Goal: Task Accomplishment & Management: Complete application form

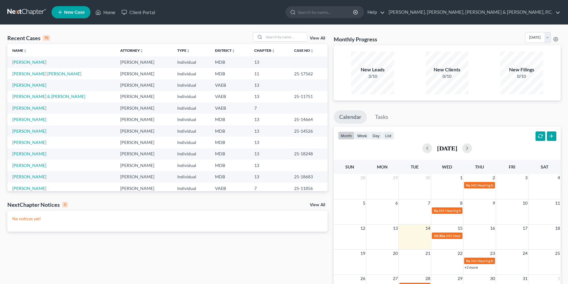
click at [27, 88] on td "[PERSON_NAME]" at bounding box center [61, 84] width 108 height 11
click at [27, 87] on link "[PERSON_NAME]" at bounding box center [29, 84] width 34 height 5
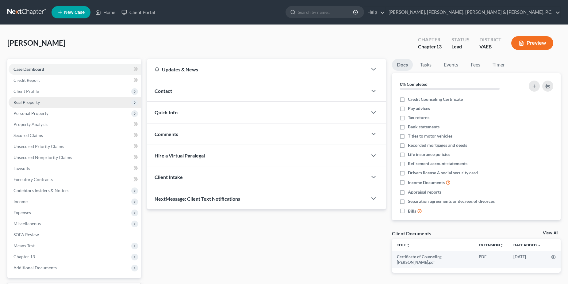
click at [28, 105] on span "Real Property" at bounding box center [75, 102] width 132 height 11
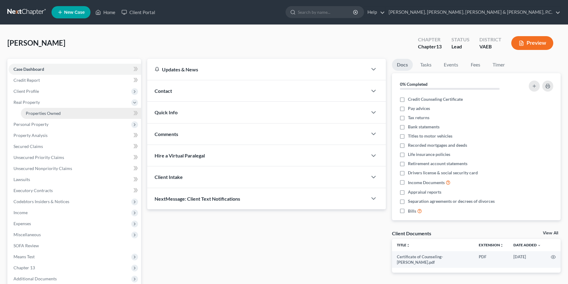
click at [35, 114] on span "Properties Owned" at bounding box center [43, 113] width 35 height 5
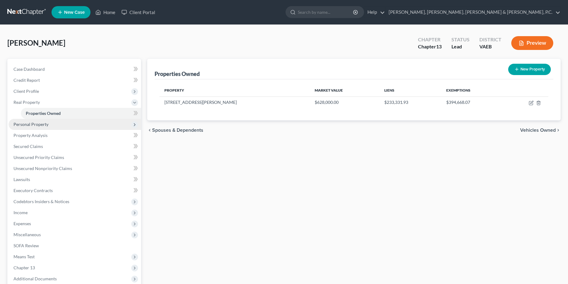
click at [35, 121] on span "Personal Property" at bounding box center [75, 124] width 132 height 11
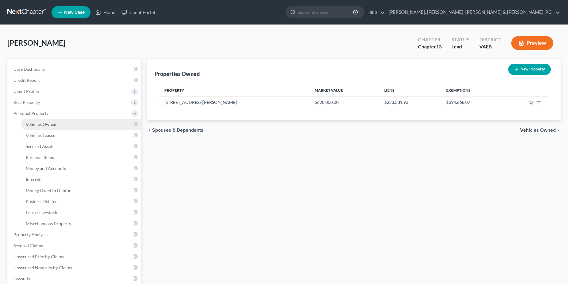
click at [36, 124] on span "Vehicles Owned" at bounding box center [41, 124] width 31 height 5
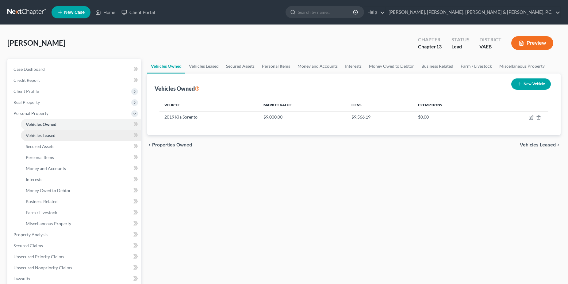
click at [41, 134] on span "Vehicles Leased" at bounding box center [41, 135] width 30 height 5
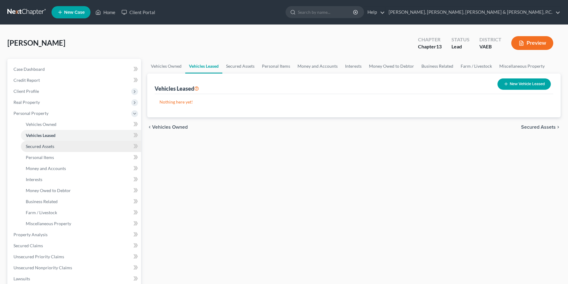
click at [44, 146] on span "Secured Assets" at bounding box center [40, 146] width 29 height 5
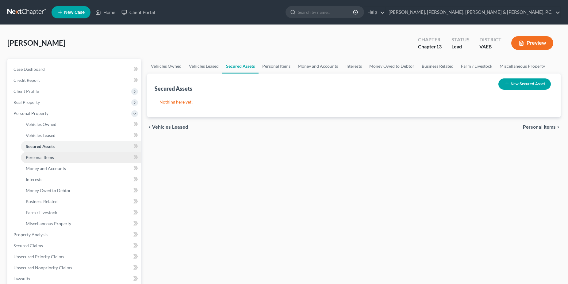
click at [46, 154] on link "Personal Items" at bounding box center [81, 157] width 120 height 11
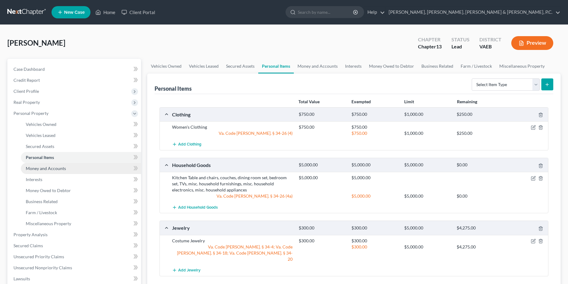
click at [48, 164] on link "Money and Accounts" at bounding box center [81, 168] width 120 height 11
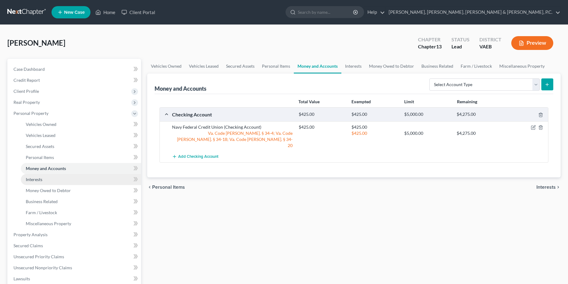
click at [44, 176] on link "Interests" at bounding box center [81, 179] width 120 height 11
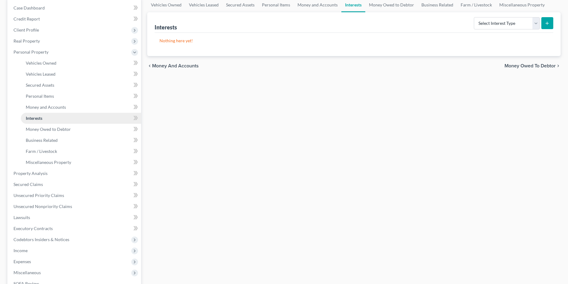
scroll to position [94, 0]
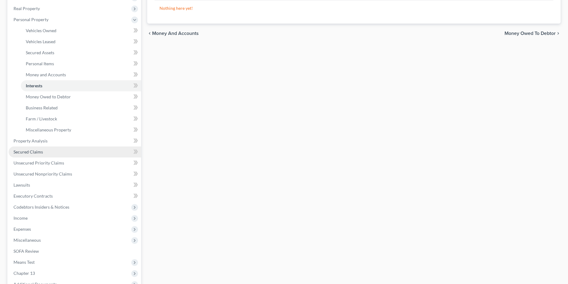
click at [39, 152] on span "Secured Claims" at bounding box center [27, 151] width 29 height 5
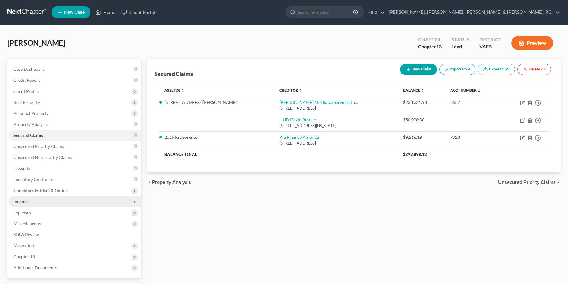
click at [26, 199] on span "Income" at bounding box center [20, 201] width 14 height 5
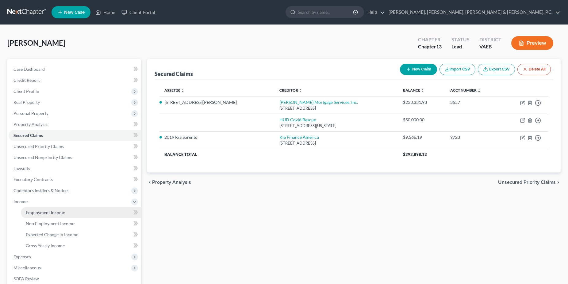
click at [34, 210] on link "Employment Income" at bounding box center [81, 212] width 120 height 11
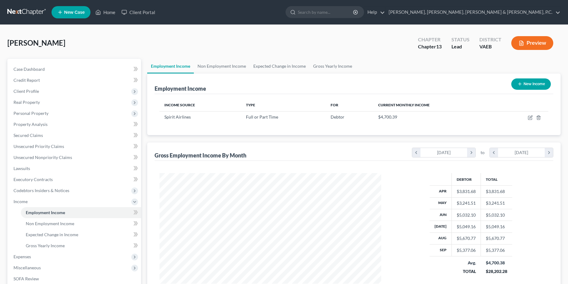
scroll to position [111, 234]
click at [219, 67] on link "Non Employment Income" at bounding box center [222, 66] width 56 height 15
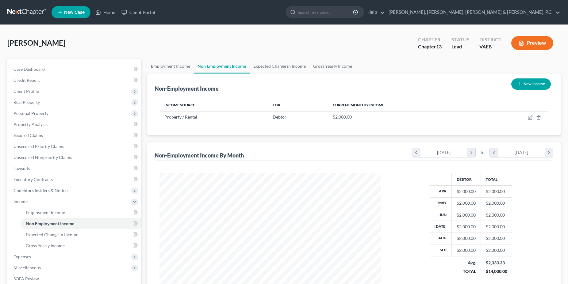
scroll to position [111, 234]
click at [276, 66] on link "Expected Change in Income" at bounding box center [280, 66] width 60 height 15
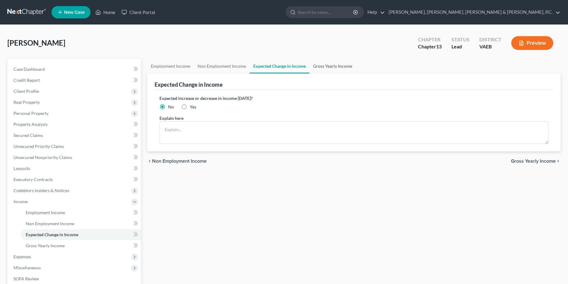
click at [323, 68] on link "Gross Yearly Income" at bounding box center [332, 66] width 46 height 15
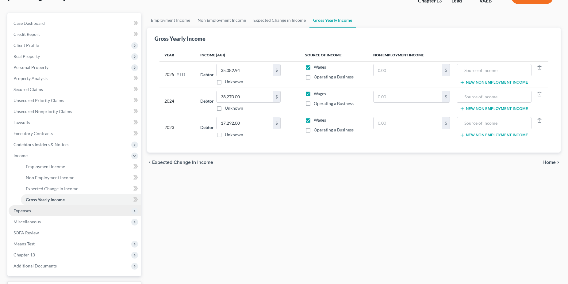
scroll to position [63, 0]
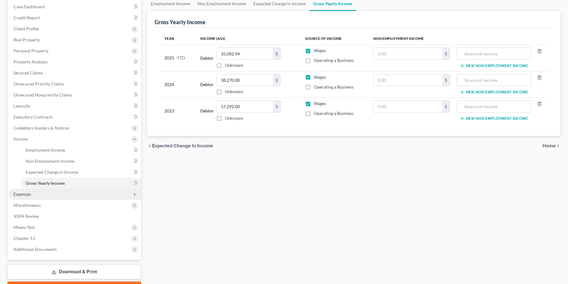
click at [45, 193] on span "Expenses" at bounding box center [75, 194] width 132 height 11
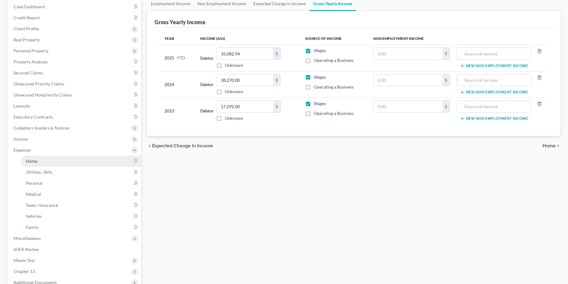
click at [35, 163] on span "Home" at bounding box center [32, 160] width 12 height 5
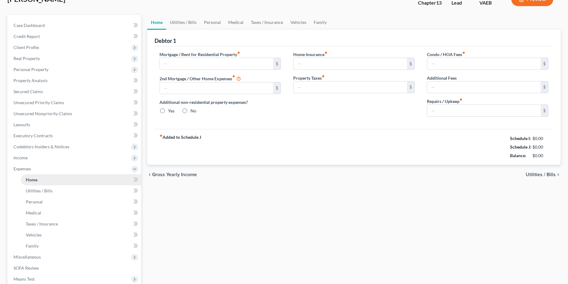
type input "2,383.77"
radio input "true"
type input "0.00"
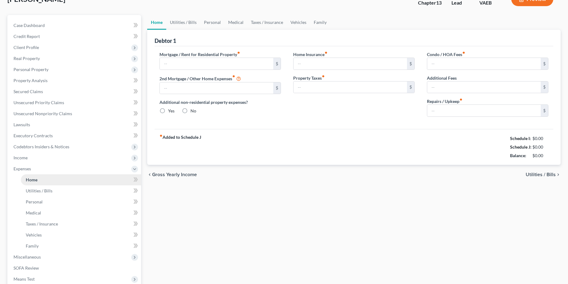
type input "0.00"
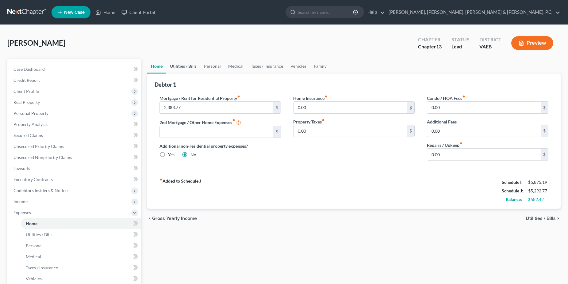
click at [187, 67] on link "Utilities / Bills" at bounding box center [183, 66] width 34 height 15
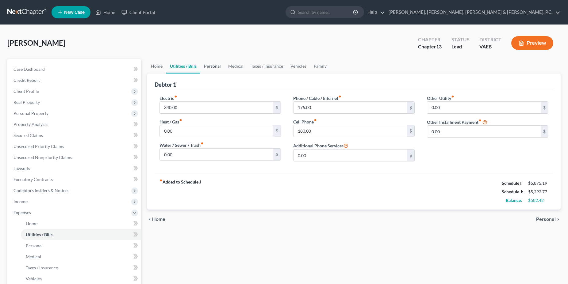
click at [204, 68] on link "Personal" at bounding box center [212, 66] width 24 height 15
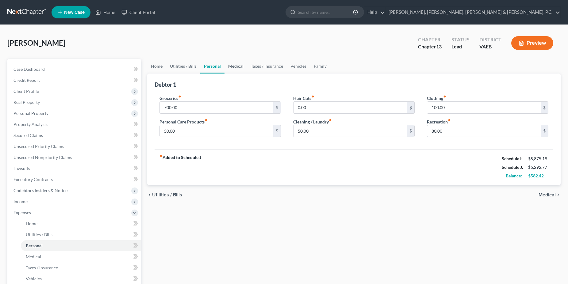
click at [234, 66] on link "Medical" at bounding box center [235, 66] width 23 height 15
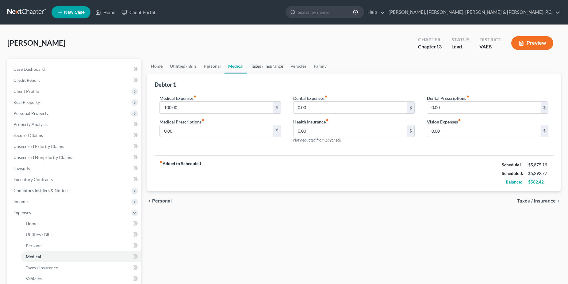
click at [263, 67] on link "Taxes / Insurance" at bounding box center [267, 66] width 40 height 15
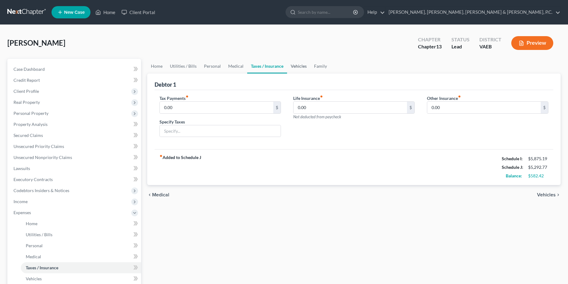
click at [296, 68] on link "Vehicles" at bounding box center [298, 66] width 23 height 15
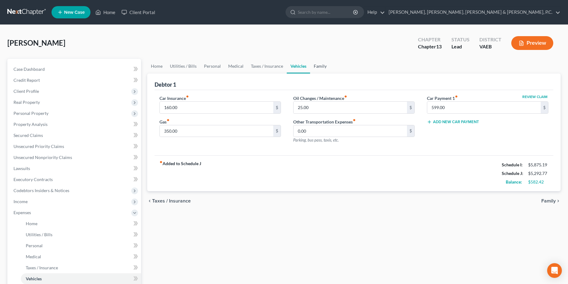
click at [321, 68] on link "Family" at bounding box center [320, 66] width 20 height 15
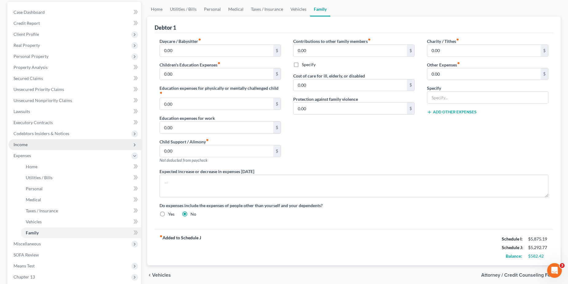
scroll to position [129, 0]
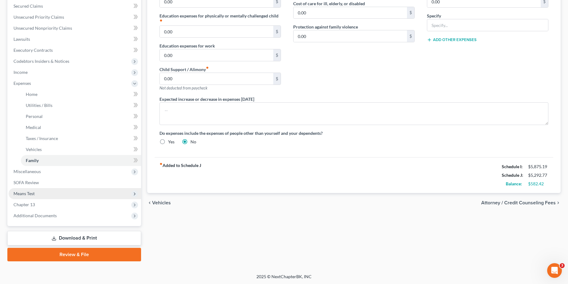
click at [29, 193] on span "Means Test" at bounding box center [23, 193] width 21 height 5
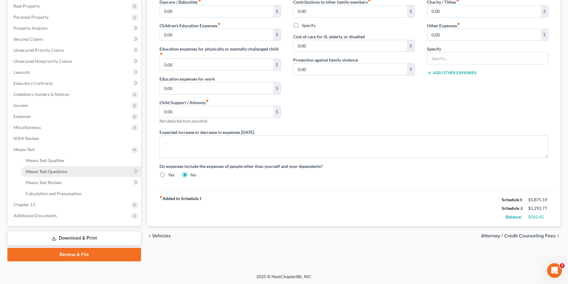
click at [40, 167] on link "Means Test Questions" at bounding box center [81, 171] width 120 height 11
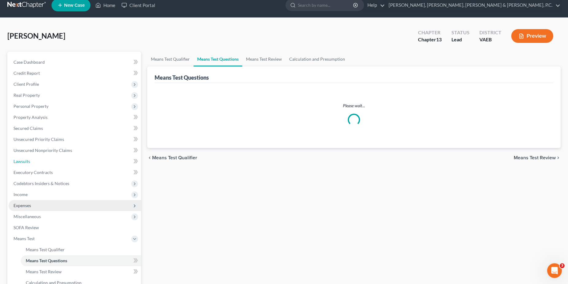
click at [40, 164] on link "Lawsuits" at bounding box center [75, 161] width 132 height 11
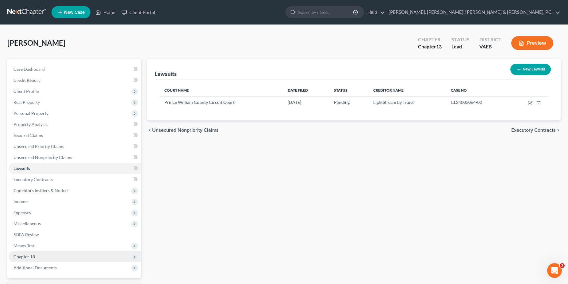
click at [44, 260] on span "Chapter 13" at bounding box center [75, 256] width 132 height 11
click at [35, 245] on span "Means Test" at bounding box center [23, 245] width 21 height 5
click at [42, 255] on span "Means Test Qualifier" at bounding box center [45, 256] width 39 height 5
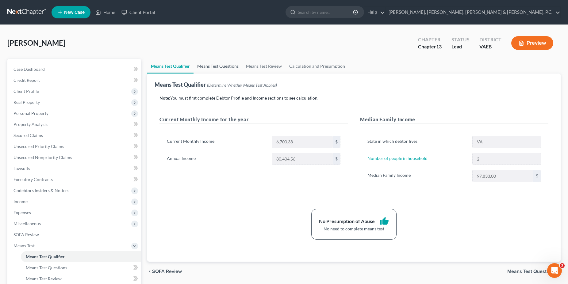
click at [215, 63] on link "Means Test Questions" at bounding box center [217, 66] width 49 height 15
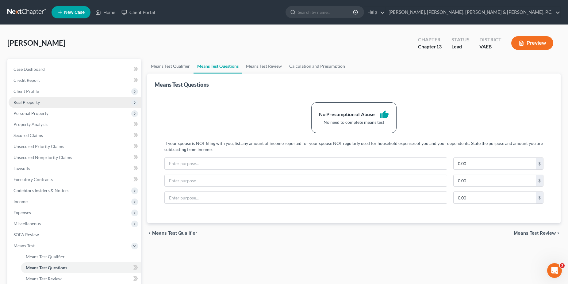
click at [32, 104] on span "Real Property" at bounding box center [26, 102] width 26 height 5
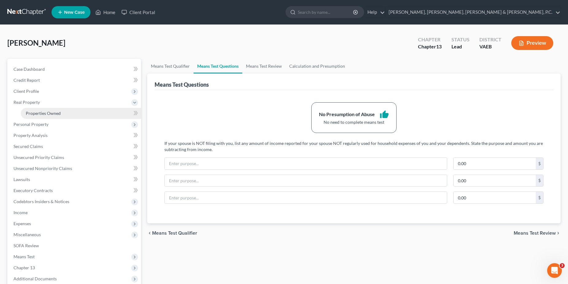
click at [40, 113] on span "Properties Owned" at bounding box center [43, 113] width 35 height 5
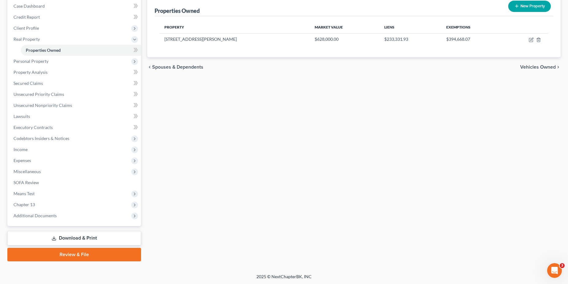
click at [89, 237] on link "Download & Print" at bounding box center [74, 238] width 134 height 14
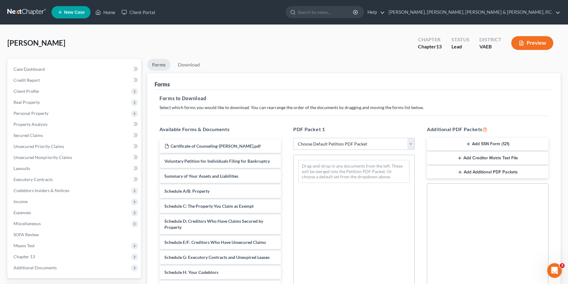
select select "0"
click option "Complete Bankruptcy Petition (all forms and schedules)" at bounding box center [0, 0] width 0 height 0
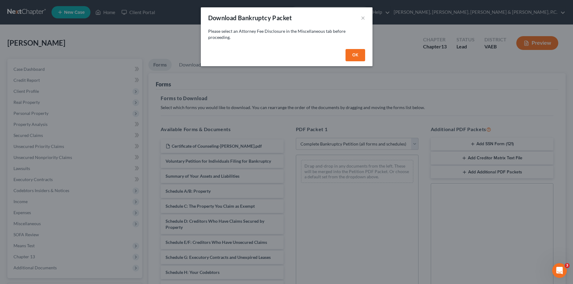
click at [357, 54] on button "OK" at bounding box center [355, 55] width 20 height 12
select select
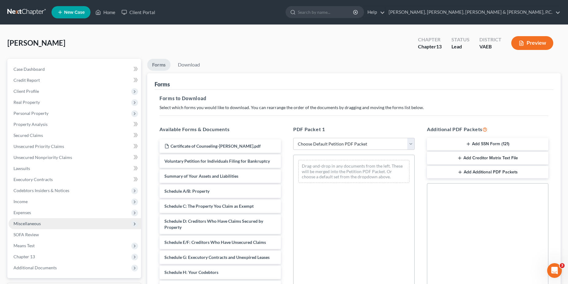
click at [30, 223] on span "Miscellaneous" at bounding box center [26, 223] width 27 height 5
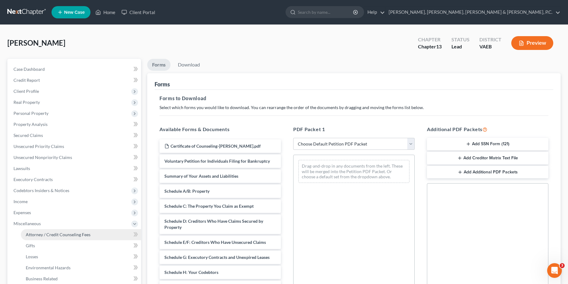
click at [40, 232] on link "Attorney / Credit Counseling Fees" at bounding box center [81, 234] width 120 height 11
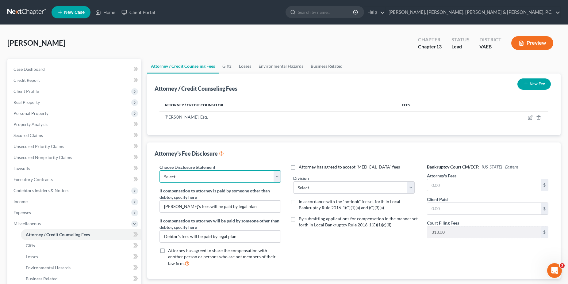
click at [159, 170] on select "Select Exclusions" at bounding box center [219, 176] width 121 height 12
select select "0"
click option "Exclusions" at bounding box center [0, 0] width 0 height 0
click at [293, 181] on select "Select [GEOGRAPHIC_DATA] [GEOGRAPHIC_DATA] News [GEOGRAPHIC_DATA] [GEOGRAPHIC_D…" at bounding box center [353, 187] width 121 height 12
select select "0"
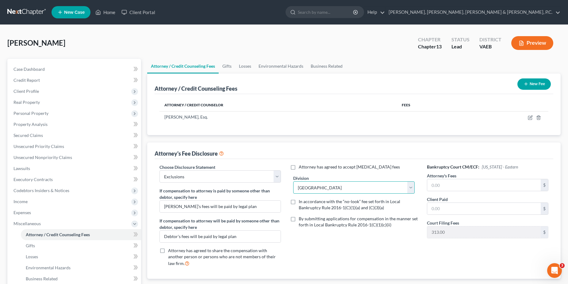
click option "[GEOGRAPHIC_DATA]" at bounding box center [0, 0] width 0 height 0
click at [458, 185] on input "text" at bounding box center [483, 185] width 113 height 12
type input "1,500.00"
type input "0"
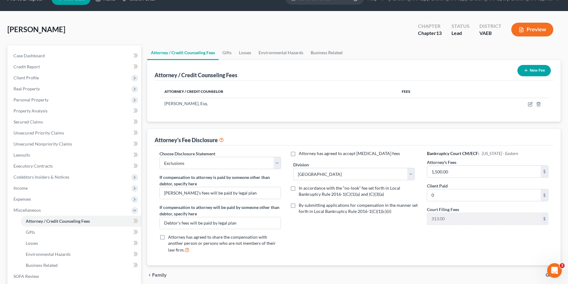
scroll to position [107, 0]
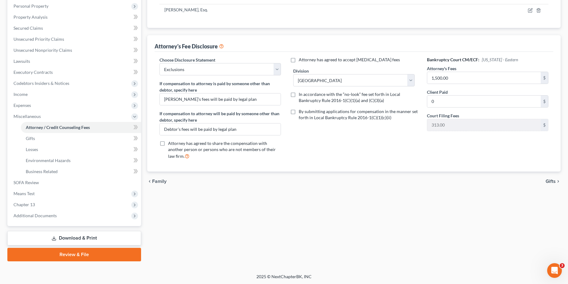
click at [79, 234] on link "Download & Print" at bounding box center [74, 238] width 134 height 14
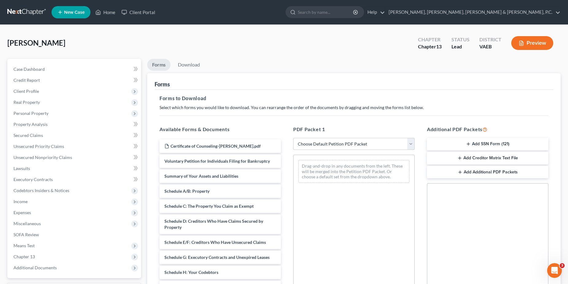
click at [293, 138] on select "Choose Default Petition PDF Packet Complete Bankruptcy Petition (all forms and …" at bounding box center [353, 144] width 121 height 12
select select "0"
click option "Complete Bankruptcy Petition (all forms and schedules)" at bounding box center [0, 0] width 0 height 0
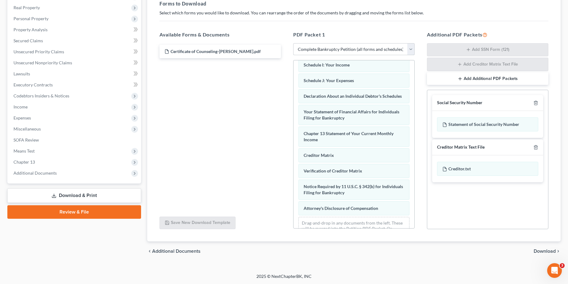
scroll to position [180, 0]
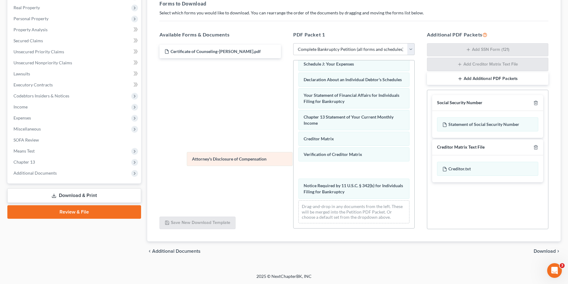
drag, startPoint x: 353, startPoint y: 193, endPoint x: 241, endPoint y: 160, distance: 116.6
click at [293, 160] on div "Attorney's Disclosure of Compensation Voluntary Petition for Individuals Filing…" at bounding box center [353, 58] width 121 height 342
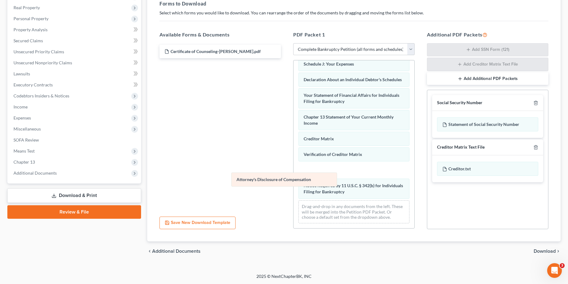
drag, startPoint x: 329, startPoint y: 171, endPoint x: 253, endPoint y: 181, distance: 77.0
click at [293, 181] on div "Attorney's Disclosure of Compensation Voluntary Petition for Individuals Filing…" at bounding box center [353, 58] width 121 height 342
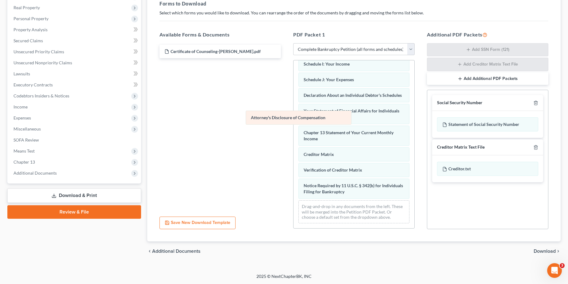
scroll to position [164, 0]
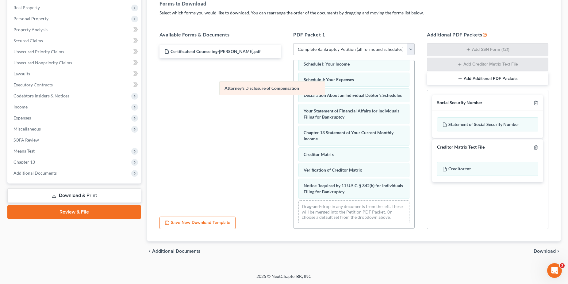
drag, startPoint x: 315, startPoint y: 172, endPoint x: 220, endPoint y: 82, distance: 130.6
click at [293, 82] on div "Attorney's Disclosure of Compensation Voluntary Petition for Individuals Filing…" at bounding box center [353, 66] width 121 height 326
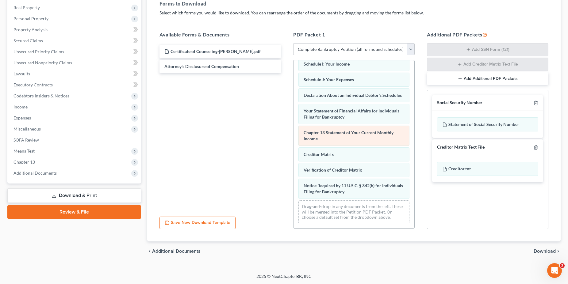
scroll to position [142, 0]
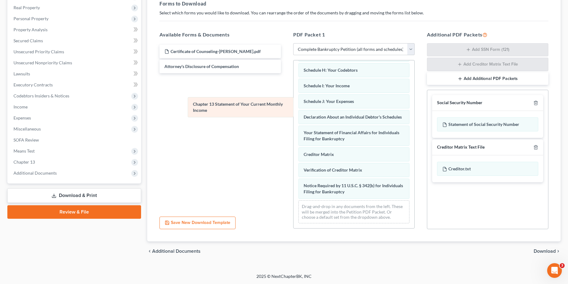
drag, startPoint x: 350, startPoint y: 133, endPoint x: 238, endPoint y: 104, distance: 116.1
click at [293, 104] on div "Chapter 13 Statement of Your Current Monthly Income Voluntary Petition for Indi…" at bounding box center [353, 76] width 121 height 304
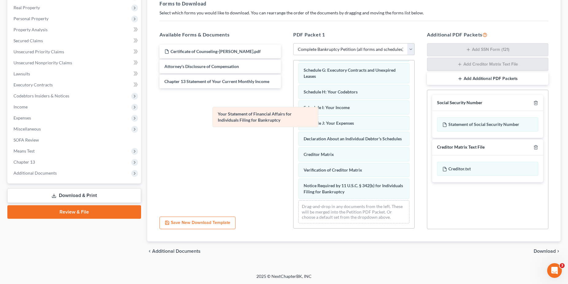
scroll to position [120, 0]
drag, startPoint x: 338, startPoint y: 139, endPoint x: 249, endPoint y: 120, distance: 91.3
click at [293, 120] on div "Your Statement of Financial Affairs for Individuals Filing for Bankruptcy Volun…" at bounding box center [353, 87] width 121 height 282
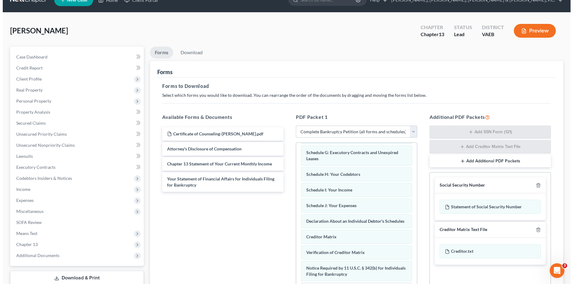
scroll to position [1, 0]
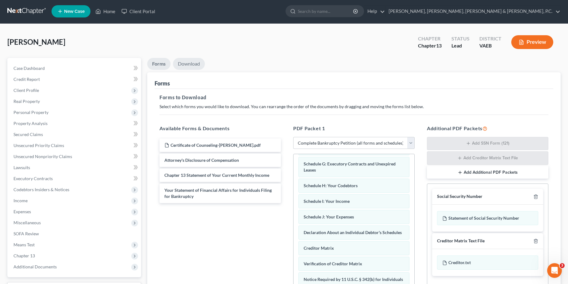
click at [186, 62] on link "Download" at bounding box center [189, 64] width 32 height 12
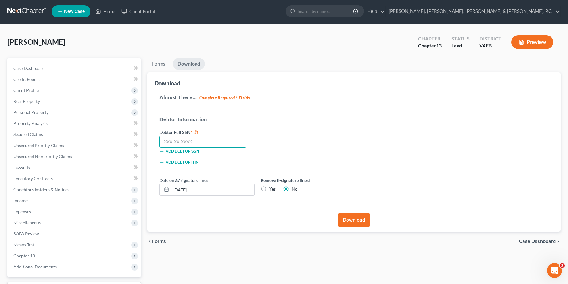
click at [218, 143] on input "text" at bounding box center [202, 142] width 87 height 12
type input "3"
type input "230-17-2179"
click at [341, 218] on button "Download" at bounding box center [354, 219] width 32 height 13
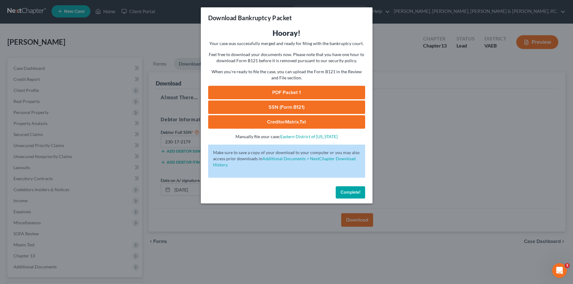
click at [307, 88] on link "PDF Packet 1" at bounding box center [286, 92] width 157 height 13
click at [265, 108] on link "SSN (Form B121)" at bounding box center [286, 107] width 157 height 13
click at [296, 121] on link "CreditorMatrix.txt" at bounding box center [286, 121] width 157 height 13
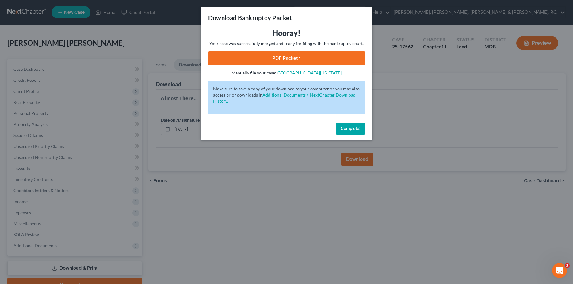
click at [346, 131] on span "Complete!" at bounding box center [351, 128] width 20 height 5
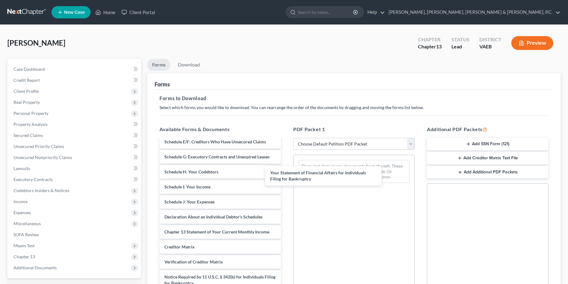
scroll to position [101, 0]
click at [286, 174] on div "Your Statement of Financial Affairs for Individuals Filing for Bankruptcy Certi…" at bounding box center [220, 172] width 131 height 266
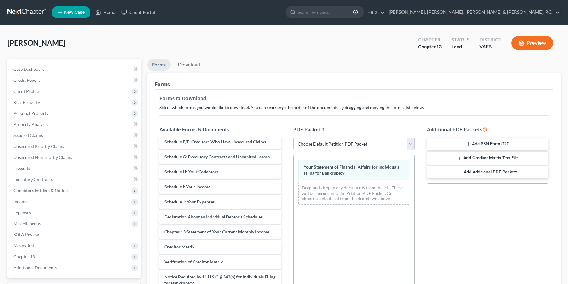
click at [467, 158] on button "Add Creditor Matrix Text File" at bounding box center [487, 158] width 121 height 13
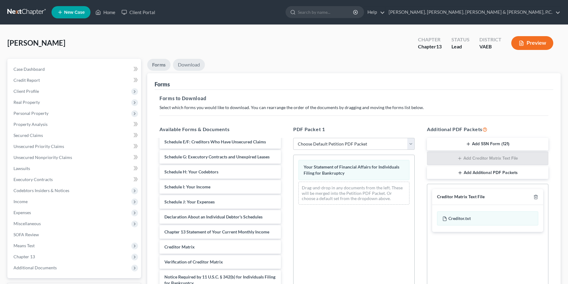
click at [191, 63] on link "Download" at bounding box center [189, 65] width 32 height 12
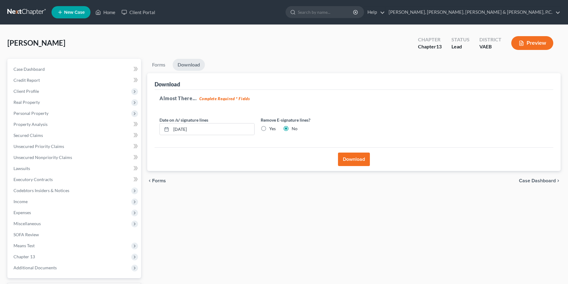
click at [347, 157] on button "Download" at bounding box center [354, 159] width 32 height 13
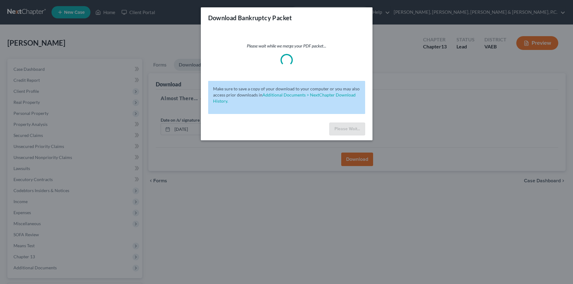
click at [227, 158] on div "Download Bankruptcy Packet Please wait while we merge your PDF packet... Make s…" at bounding box center [286, 142] width 573 height 284
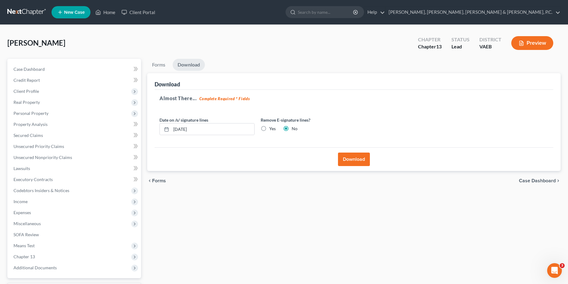
scroll to position [0, 0]
click at [352, 157] on button "Download" at bounding box center [354, 159] width 32 height 13
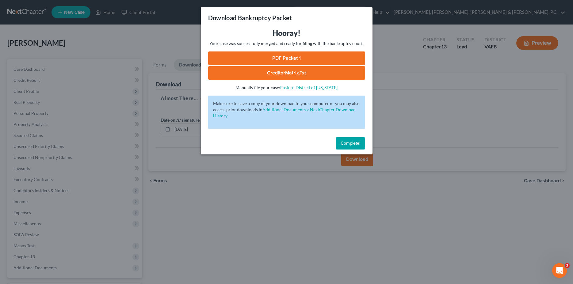
click at [288, 52] on link "PDF Packet 1" at bounding box center [286, 58] width 157 height 13
click at [280, 75] on link "CreditorMatrix.txt" at bounding box center [286, 72] width 157 height 13
click at [349, 142] on span "Complete!" at bounding box center [351, 143] width 20 height 5
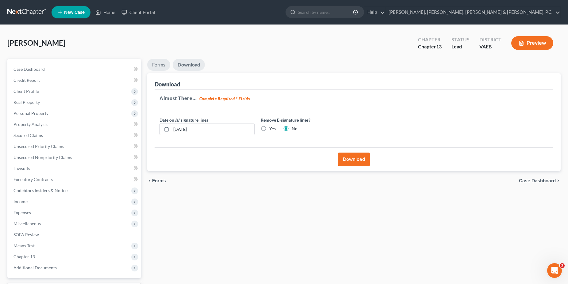
click at [161, 63] on link "Forms" at bounding box center [158, 65] width 23 height 12
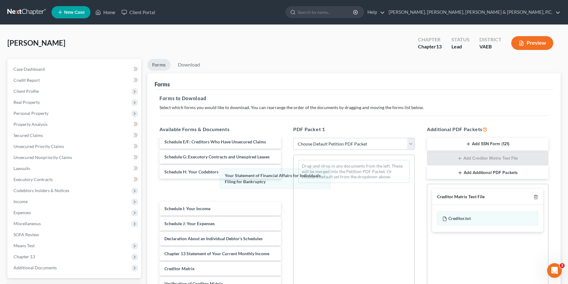
click at [293, 179] on div "Your Statement of Financial Affairs for Individuals Filing for Bankruptcy Your …" at bounding box center [353, 171] width 121 height 33
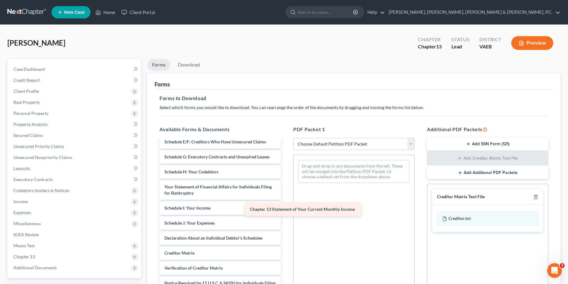
drag, startPoint x: 219, startPoint y: 253, endPoint x: 307, endPoint y: 209, distance: 98.3
click at [286, 209] on div "Chapter 13 Statement of Your Current Monthly Income Certificate of Counseling-T…" at bounding box center [220, 175] width 131 height 272
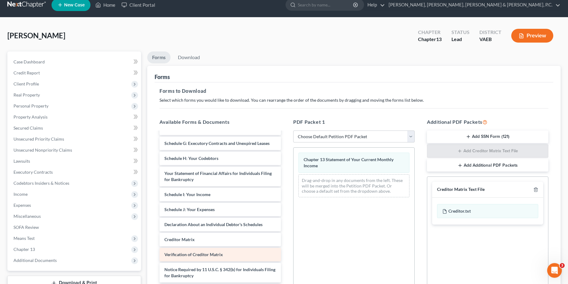
scroll to position [0, 0]
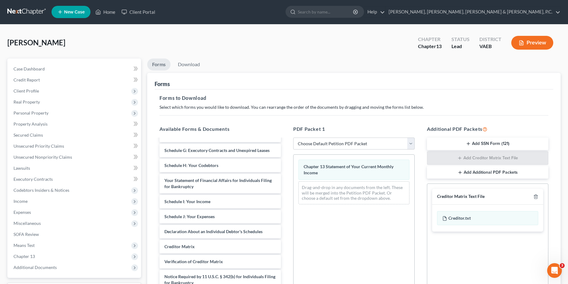
click at [181, 55] on div "Taylor, Susan Upgraded Chapter Chapter 13 Status Lead District VAEB Preview" at bounding box center [283, 45] width 553 height 27
click at [181, 61] on link "Download" at bounding box center [189, 65] width 32 height 12
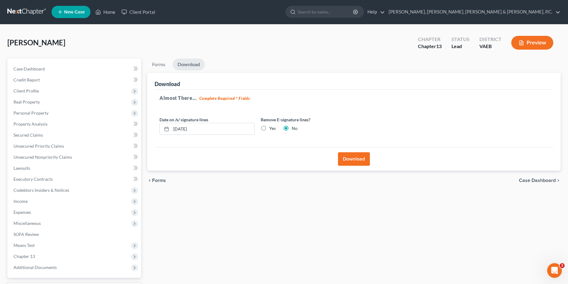
click at [352, 158] on button "Download" at bounding box center [354, 158] width 32 height 13
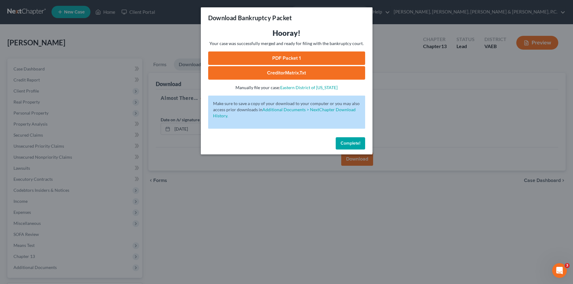
click at [287, 61] on link "PDF Packet 1" at bounding box center [286, 58] width 157 height 13
click at [350, 144] on span "Complete!" at bounding box center [351, 143] width 20 height 5
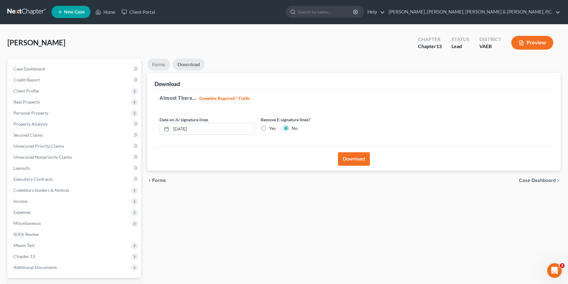
click at [162, 63] on link "Forms" at bounding box center [158, 65] width 23 height 12
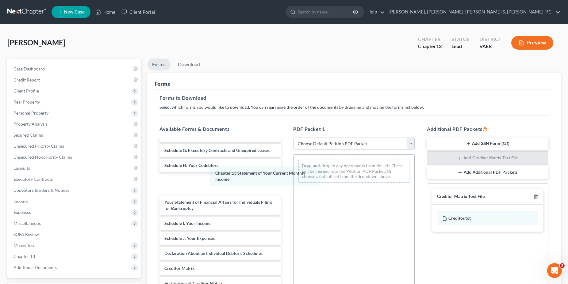
click at [293, 175] on div "Chapter 13 Statement of Your Current Monthly Income Chapter 13 Statement of You…" at bounding box center [353, 171] width 121 height 33
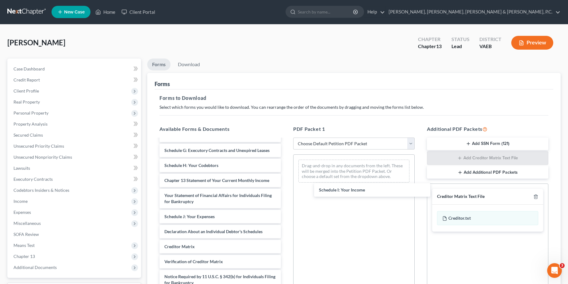
drag, startPoint x: 222, startPoint y: 217, endPoint x: 228, endPoint y: 215, distance: 6.1
click at [286, 191] on div "Schedule I: Your Income Certificate of Counseling-Taylor.pdf Voluntary Petition…" at bounding box center [220, 168] width 131 height 272
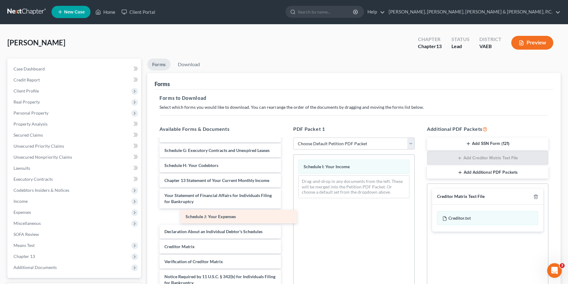
scroll to position [92, 0]
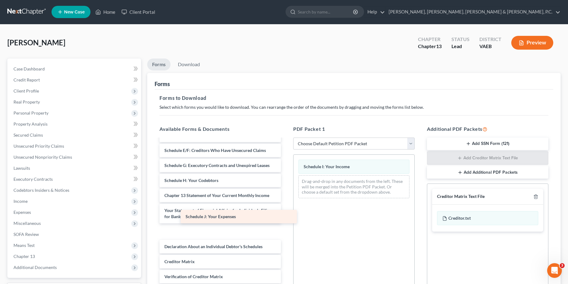
drag, startPoint x: 216, startPoint y: 218, endPoint x: 349, endPoint y: 212, distance: 132.5
click at [286, 212] on div "Schedule J: Your Expenses Certificate of Counseling-Taylor.pdf Voluntary Petiti…" at bounding box center [220, 184] width 131 height 272
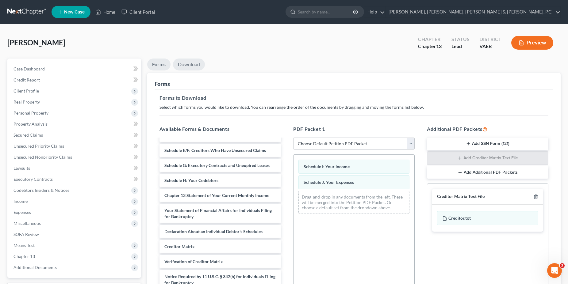
click at [195, 61] on link "Download" at bounding box center [189, 65] width 32 height 12
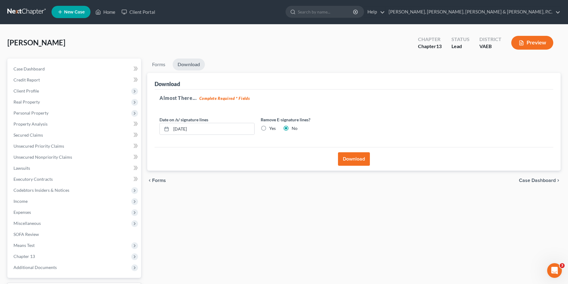
click at [356, 159] on button "Download" at bounding box center [354, 158] width 32 height 13
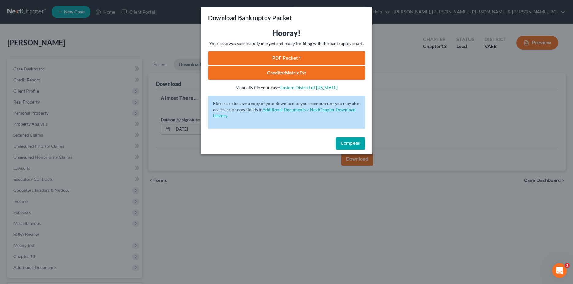
click at [349, 145] on span "Complete!" at bounding box center [351, 143] width 20 height 5
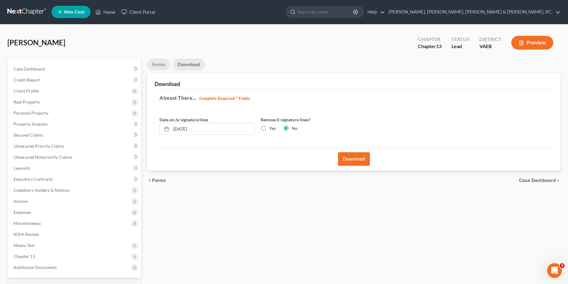
click at [168, 63] on link "Forms" at bounding box center [158, 65] width 23 height 12
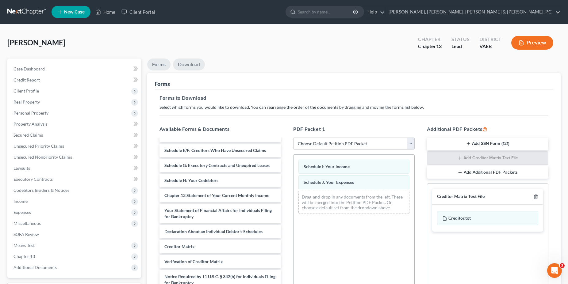
click at [187, 66] on link "Download" at bounding box center [189, 65] width 32 height 12
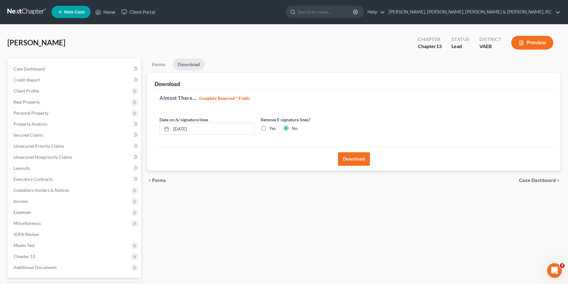
click at [345, 156] on button "Download" at bounding box center [354, 158] width 32 height 13
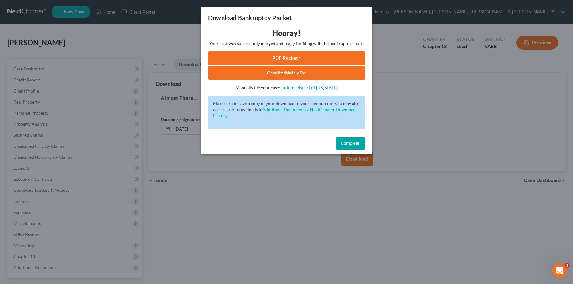
click at [289, 58] on link "PDF Packet 1" at bounding box center [286, 58] width 157 height 13
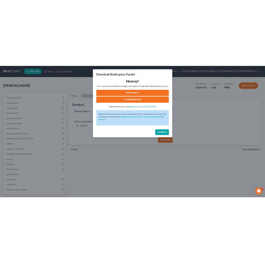
scroll to position [0, 0]
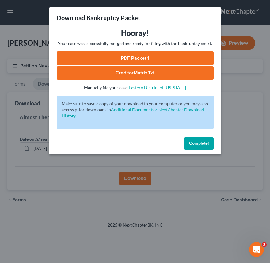
click at [193, 149] on button "Complete!" at bounding box center [198, 143] width 29 height 12
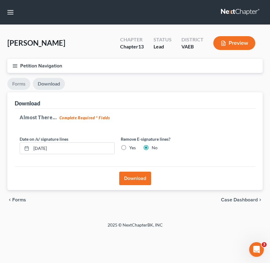
click at [24, 80] on link "Forms" at bounding box center [18, 84] width 23 height 12
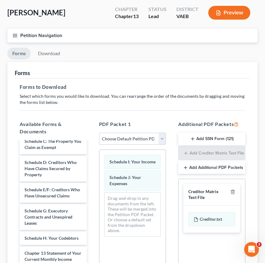
scroll to position [125, 0]
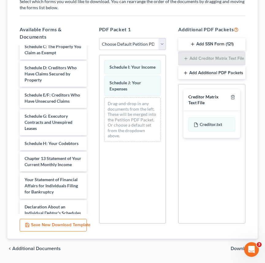
click at [99, 38] on select "Choose Default Petition PDF Packet Complete Bankruptcy Petition (all forms and …" at bounding box center [132, 44] width 67 height 12
click option "Choose Default Petition PDF Packet" at bounding box center [0, 0] width 0 height 0
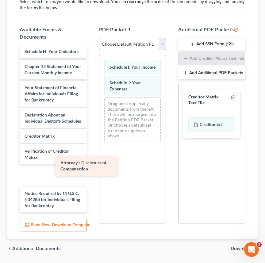
scroll to position [199, 0]
drag, startPoint x: 58, startPoint y: 200, endPoint x: 127, endPoint y: 141, distance: 91.1
click at [92, 141] on div "Attorney's Disclosure of Compensation Certificate of Counseling-Taylor.pdf Volu…" at bounding box center [53, 37] width 77 height 349
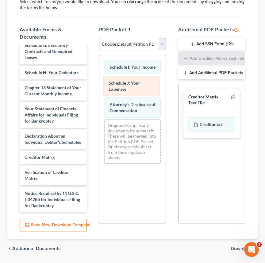
drag, startPoint x: 125, startPoint y: 88, endPoint x: 57, endPoint y: 111, distance: 71.4
click at [99, 111] on div "Schedule J: Your Expenses Schedule I: Your Income Schedule J: Your Expenses Sch…" at bounding box center [132, 111] width 67 height 113
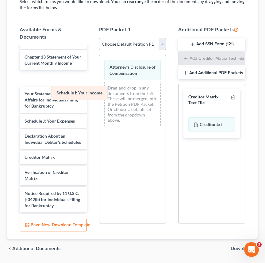
drag, startPoint x: 121, startPoint y: 63, endPoint x: 67, endPoint y: 90, distance: 60.1
click at [99, 90] on div "Schedule I: Your Income Schedule I: Your Income Attorney's Disclosure of Compen…" at bounding box center [132, 93] width 67 height 76
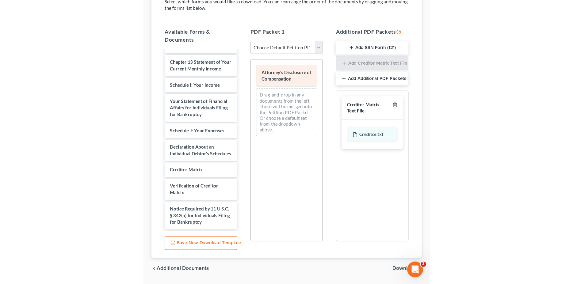
scroll to position [0, 0]
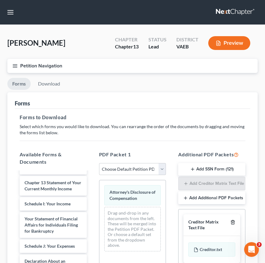
click at [232, 223] on icon "button" at bounding box center [232, 222] width 5 height 5
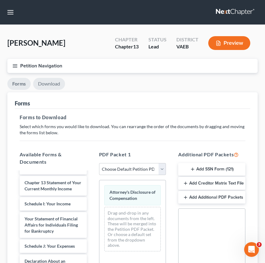
click at [58, 81] on link "Download" at bounding box center [49, 84] width 32 height 12
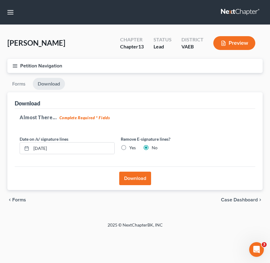
click at [134, 179] on button "Download" at bounding box center [135, 178] width 32 height 13
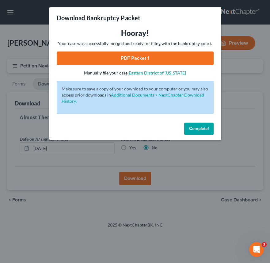
click at [144, 57] on link "PDF Packet 1" at bounding box center [135, 58] width 157 height 13
